Goal: Transaction & Acquisition: Purchase product/service

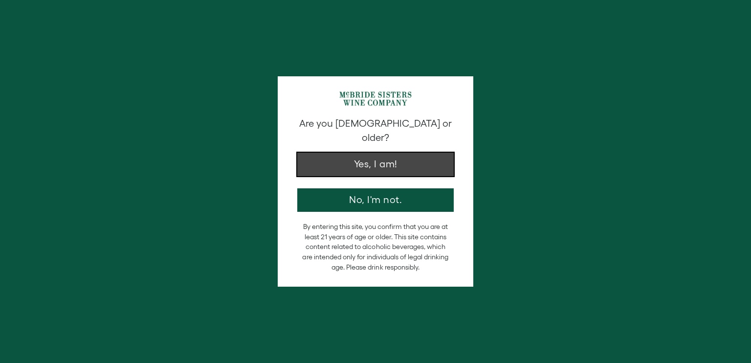
click at [399, 153] on button "Yes, I am!" at bounding box center [375, 164] width 156 height 23
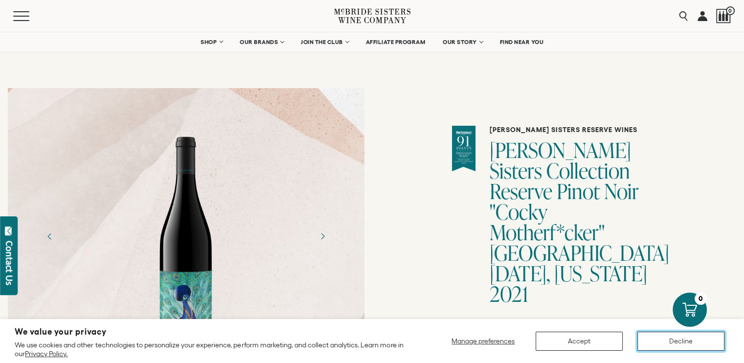
click at [677, 345] on button "Decline" at bounding box center [680, 340] width 87 height 19
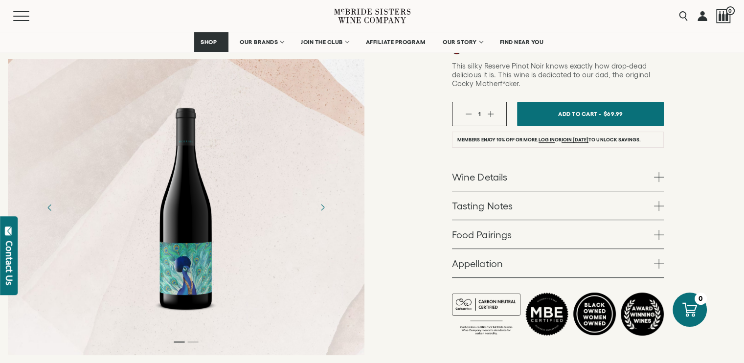
scroll to position [293, 0]
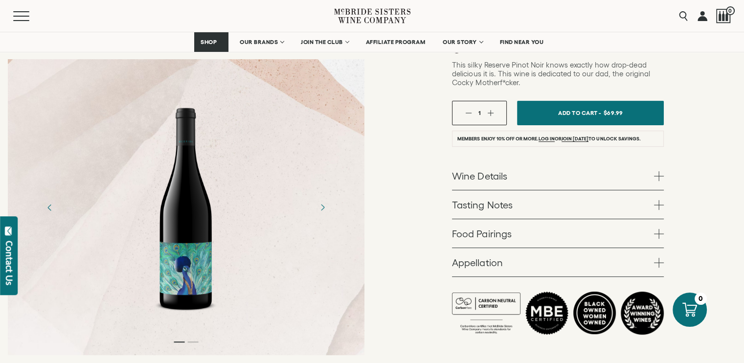
click at [656, 171] on span at bounding box center [659, 176] width 10 height 10
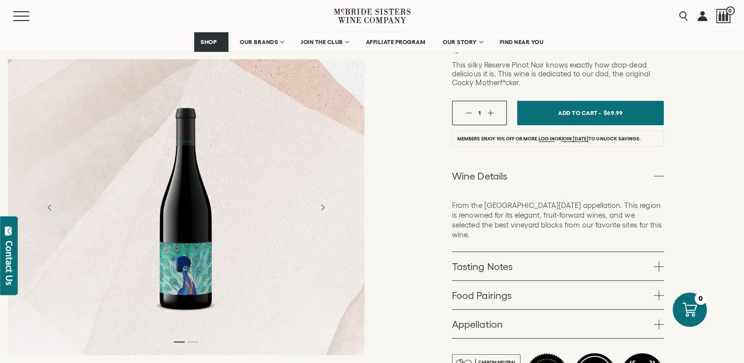
click at [656, 262] on span at bounding box center [659, 267] width 10 height 10
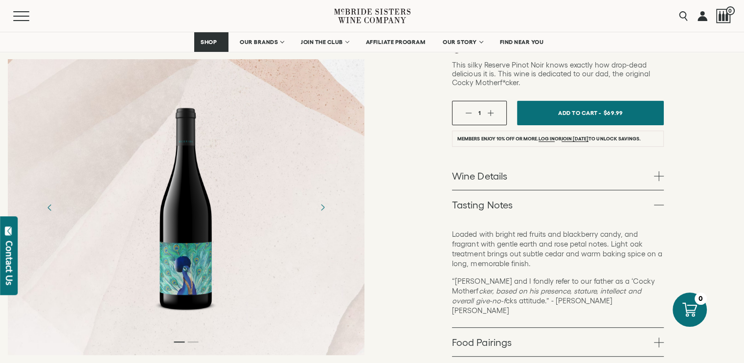
click at [656, 337] on span at bounding box center [659, 342] width 10 height 10
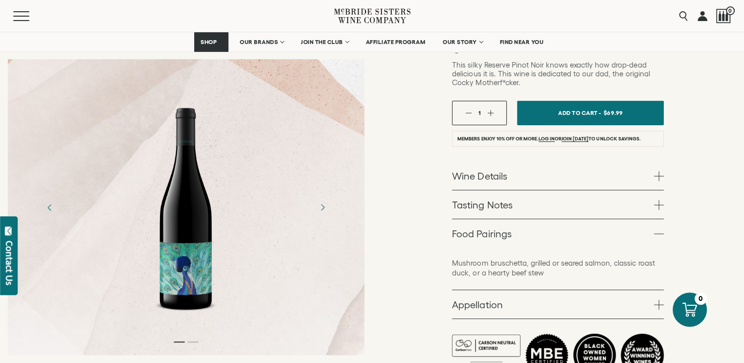
click at [656, 300] on span at bounding box center [659, 305] width 10 height 10
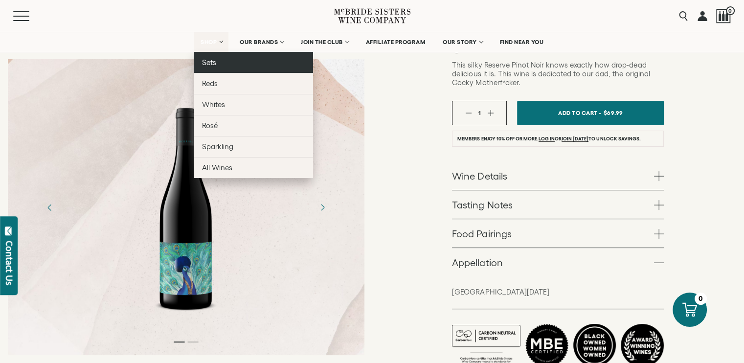
click at [209, 63] on span "Sets" at bounding box center [209, 62] width 14 height 8
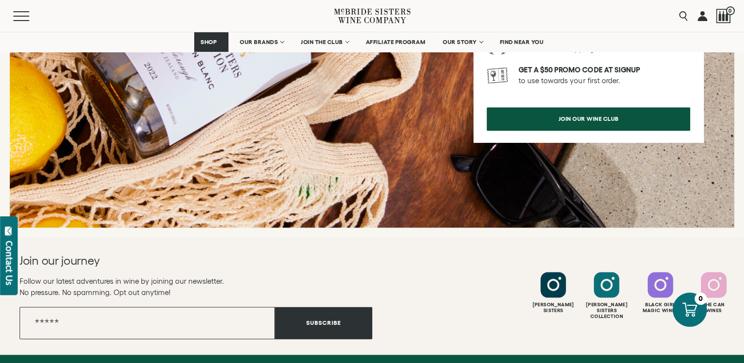
scroll to position [1356, 0]
